Goal: Information Seeking & Learning: Learn about a topic

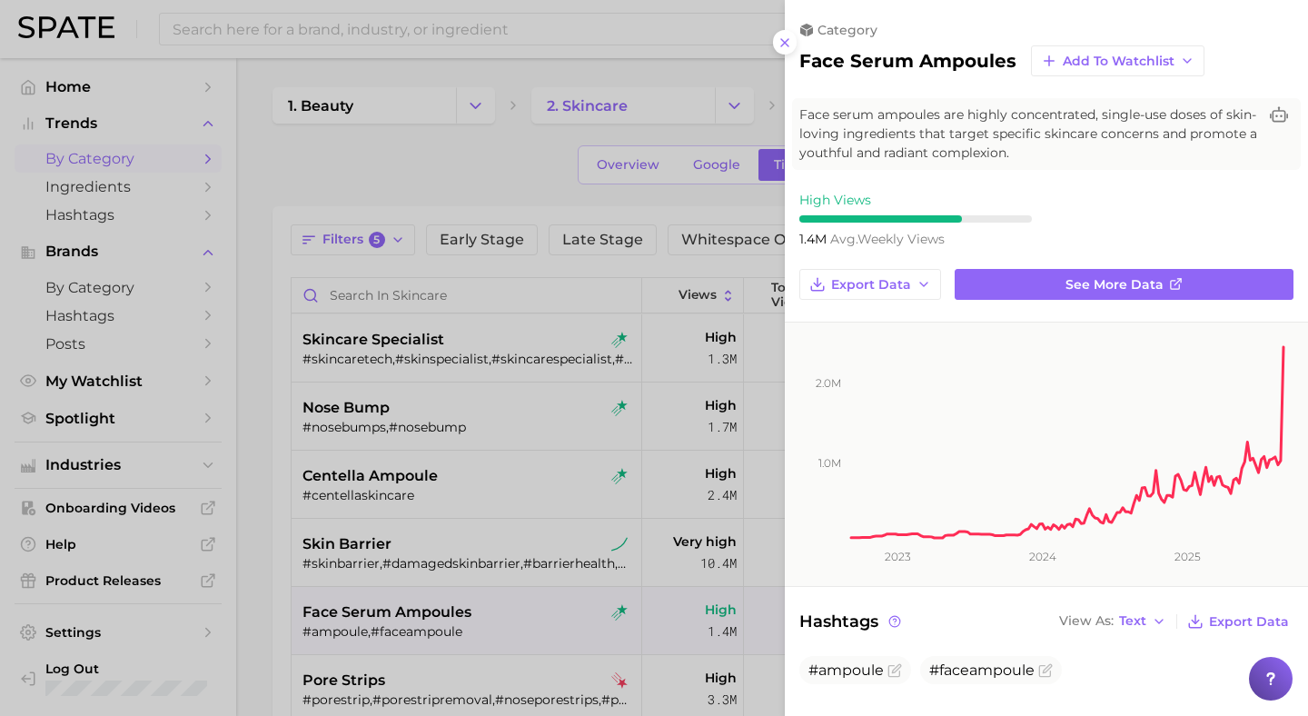
scroll to position [233, 0]
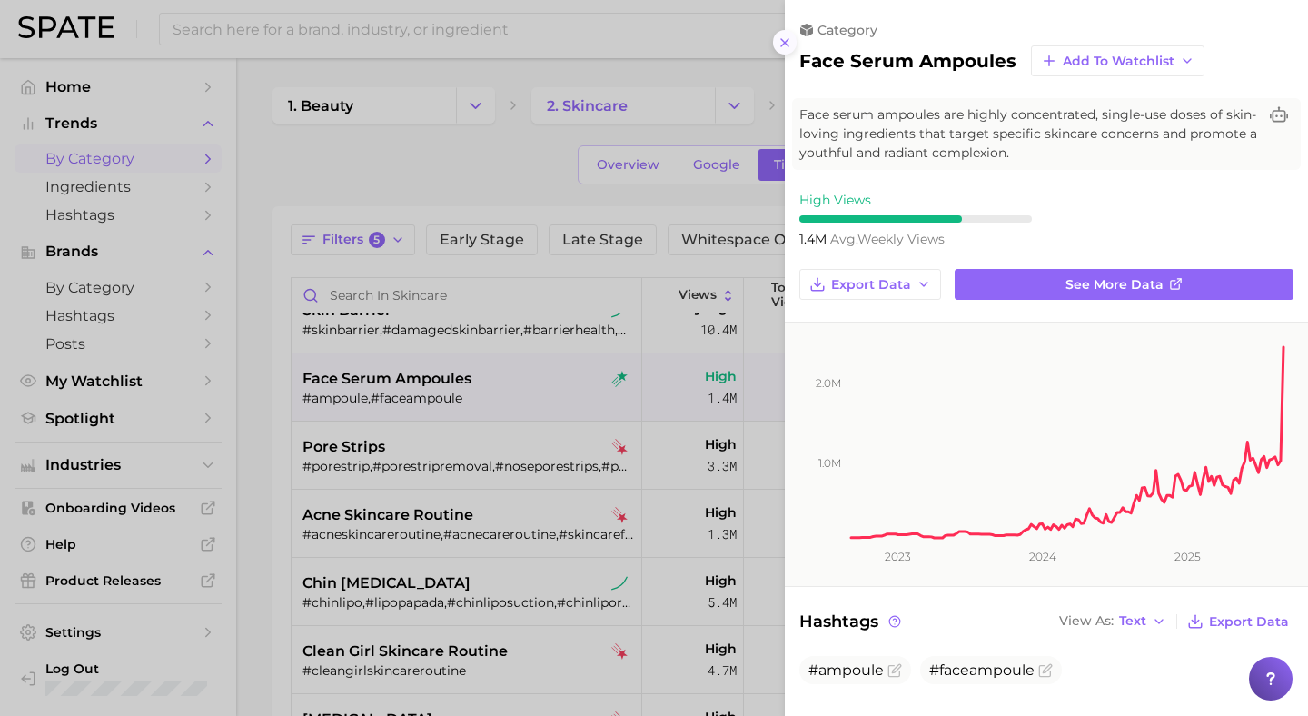
click at [787, 44] on line at bounding box center [784, 42] width 7 height 7
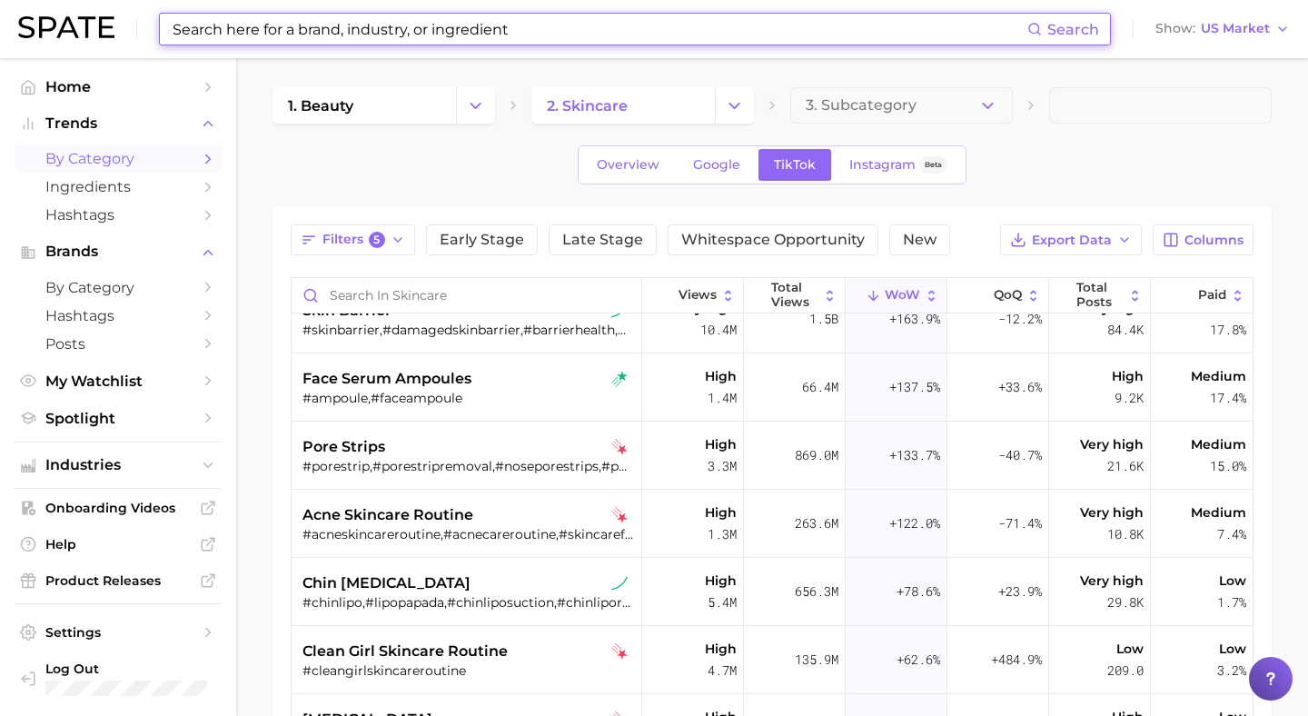
click at [530, 37] on input at bounding box center [599, 29] width 856 height 31
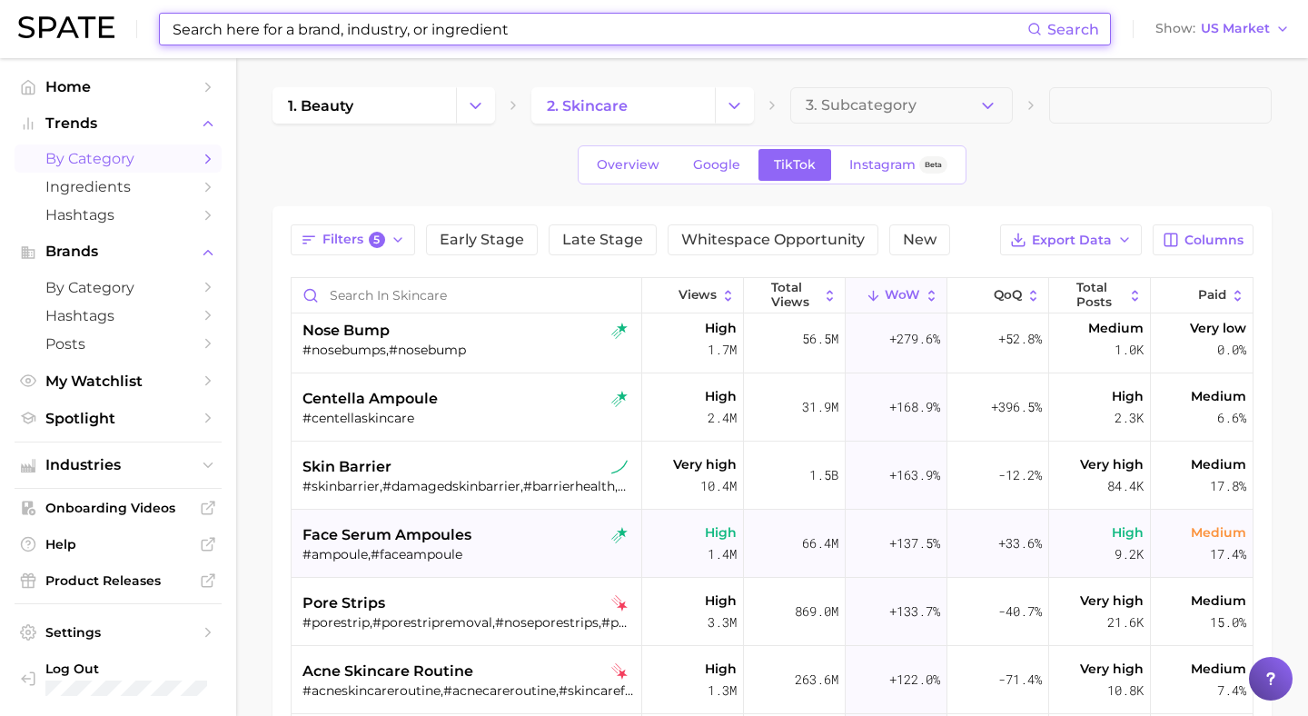
scroll to position [0, 0]
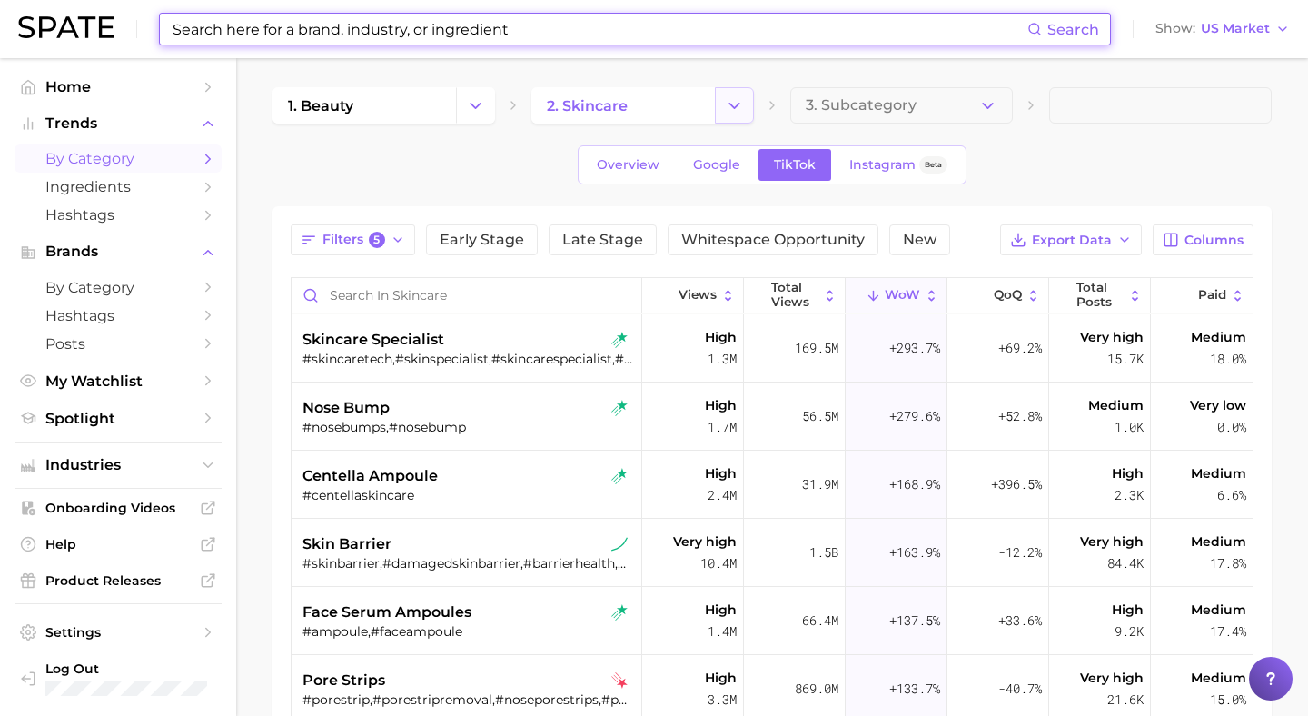
click at [723, 98] on button "Change Category" at bounding box center [734, 105] width 39 height 36
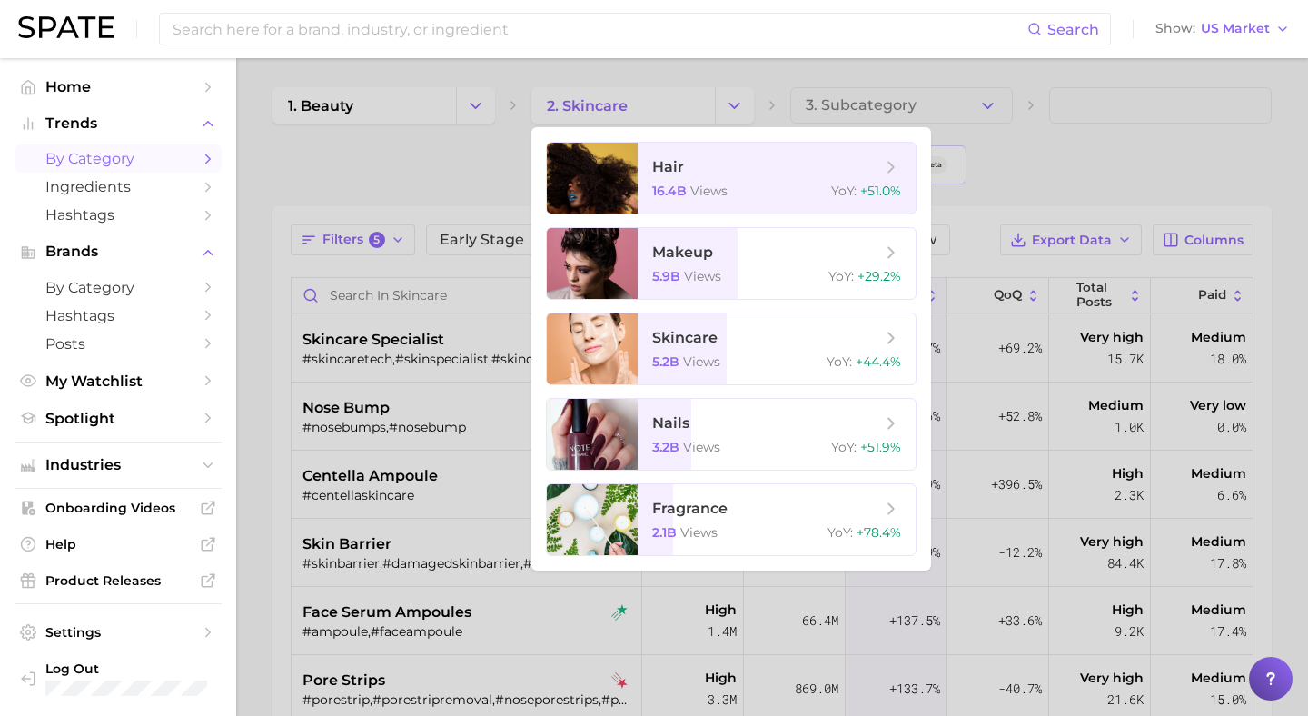
click at [467, 94] on div at bounding box center [654, 358] width 1308 height 716
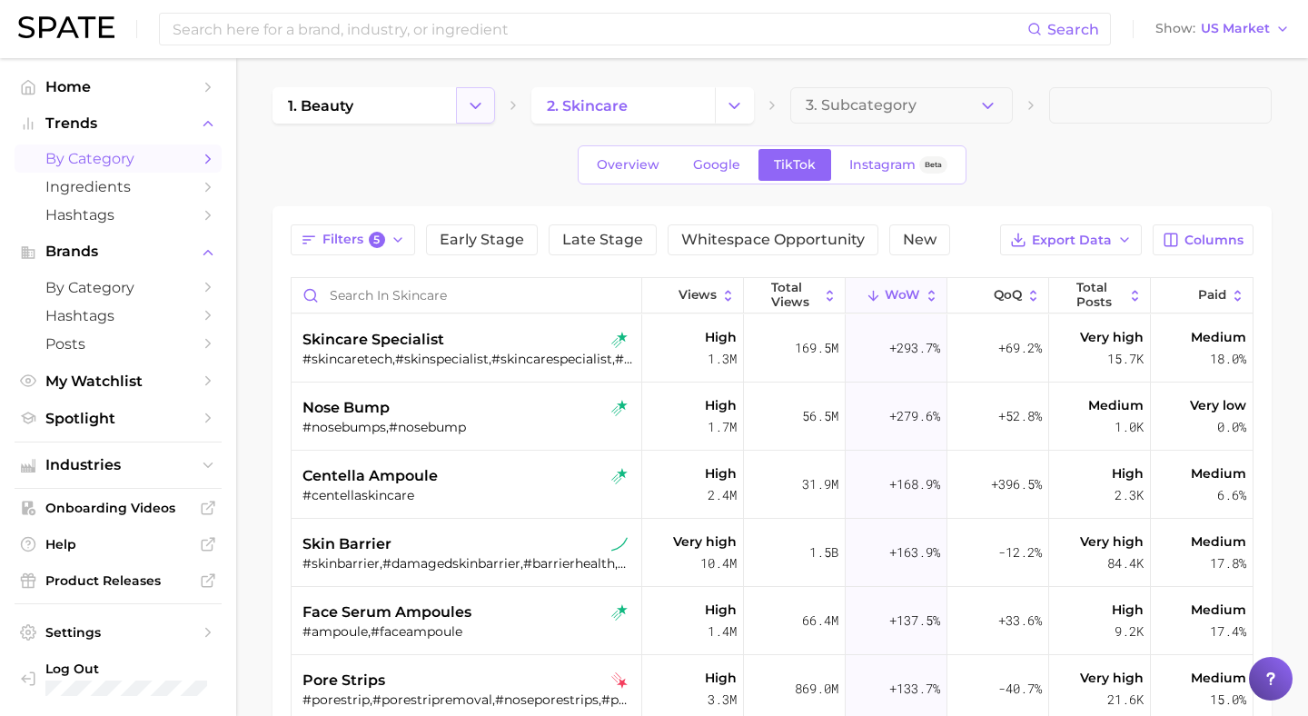
click at [479, 98] on icon "Change Category" at bounding box center [475, 105] width 19 height 19
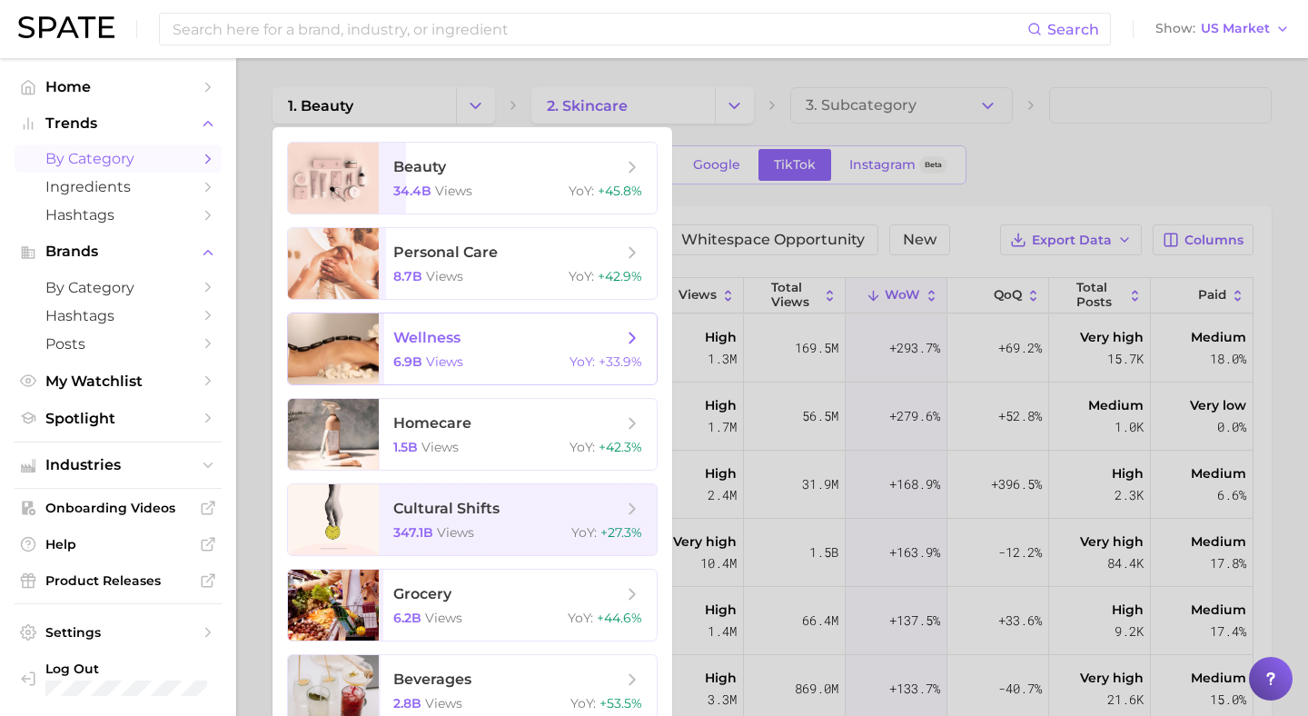
click at [400, 354] on span "6.9b" at bounding box center [407, 361] width 29 height 16
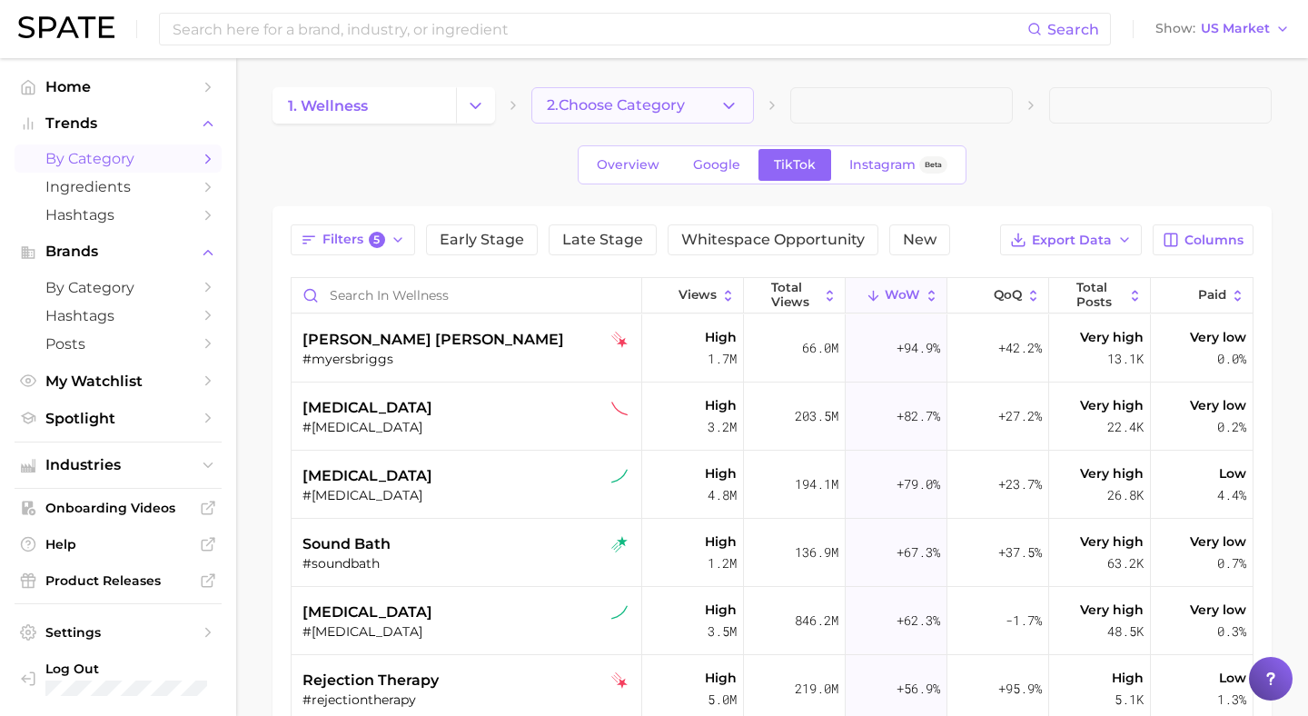
click at [727, 98] on icon "button" at bounding box center [728, 105] width 19 height 19
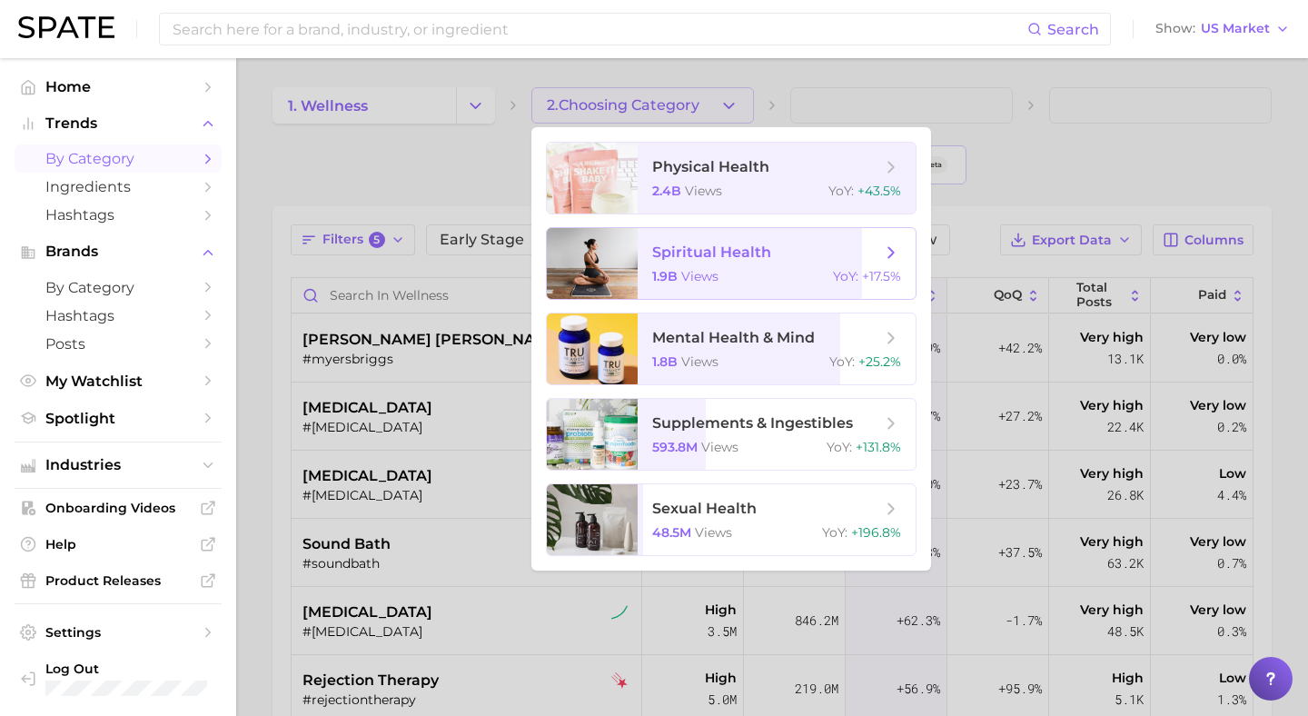
click at [696, 247] on span "spiritual health" at bounding box center [711, 251] width 119 height 17
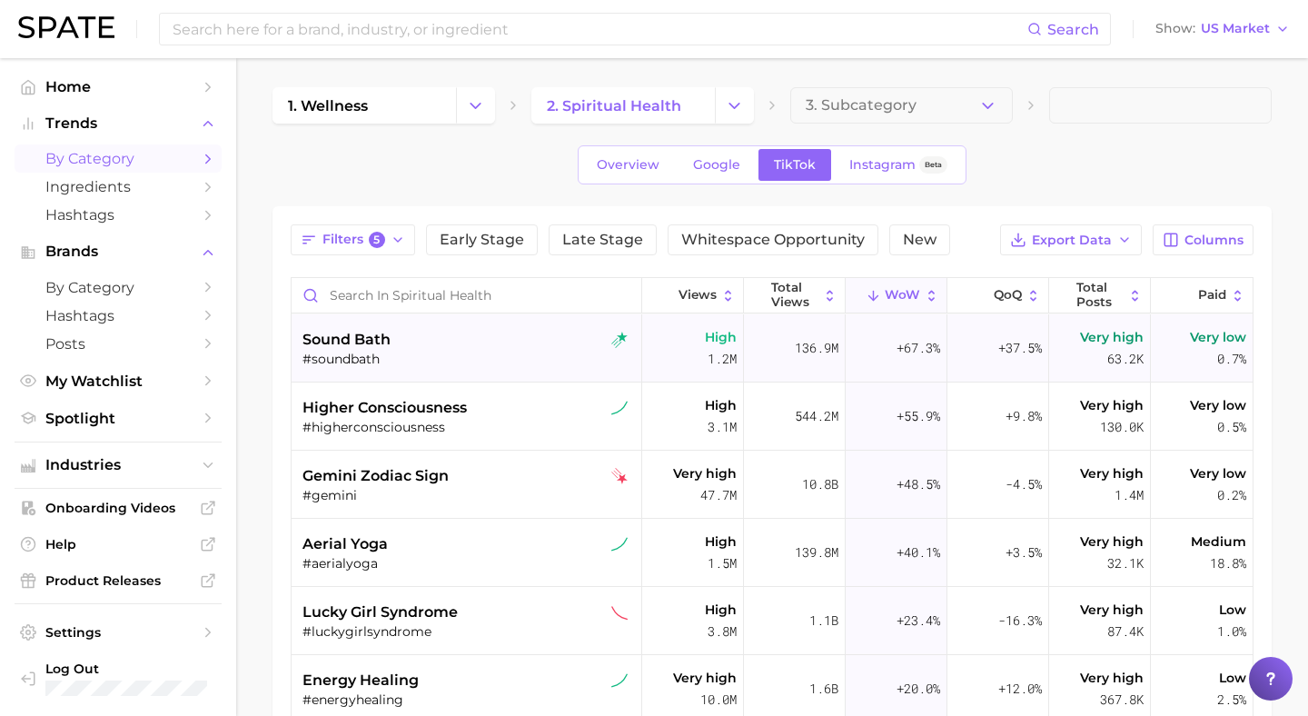
click at [445, 331] on div "sound bath" at bounding box center [468, 340] width 332 height 22
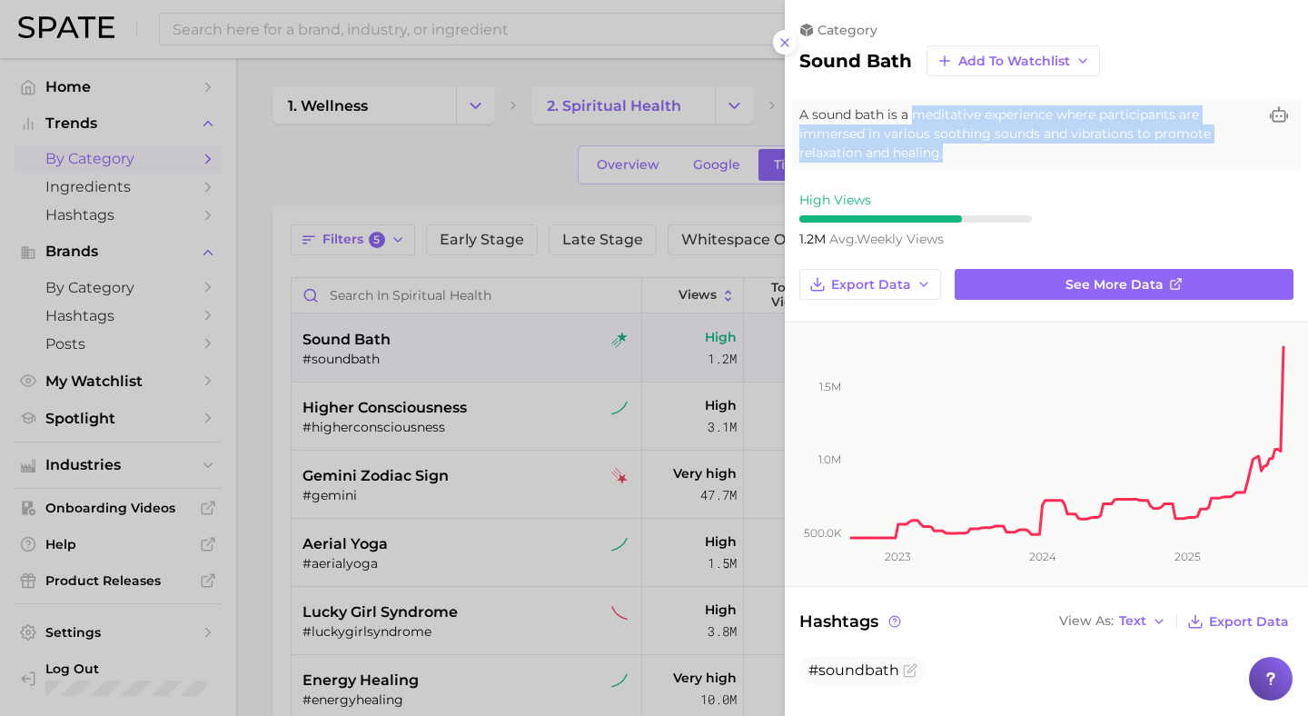
drag, startPoint x: 962, startPoint y: 155, endPoint x: 913, endPoint y: 114, distance: 64.4
click at [914, 114] on span "A sound bath is a meditative experience where participants are immersed in vari…" at bounding box center [1028, 133] width 458 height 57
